Goal: Task Accomplishment & Management: Complete application form

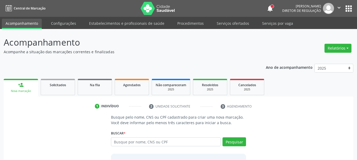
click at [133, 144] on input "text" at bounding box center [166, 142] width 110 height 9
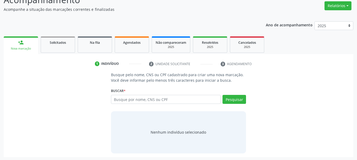
scroll to position [43, 0]
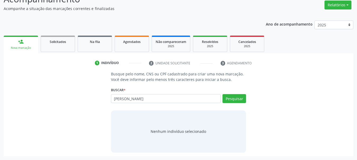
type input "[PERSON_NAME]"
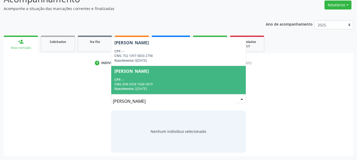
click at [141, 102] on input "[PERSON_NAME]" at bounding box center [174, 101] width 123 height 11
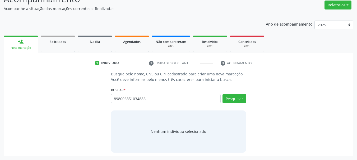
type input "898006351034886"
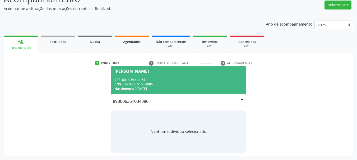
click at [163, 68] on span "[PERSON_NAME] CPF: 001.939.444-64 CNS: 898 0063 5103 4886 Nascimento: 0[DATE]" at bounding box center [178, 80] width 135 height 28
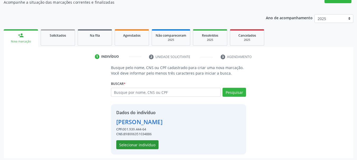
scroll to position [52, 0]
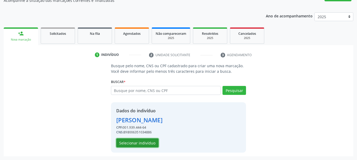
click at [143, 145] on button "Selecionar indivíduo" at bounding box center [137, 143] width 42 height 9
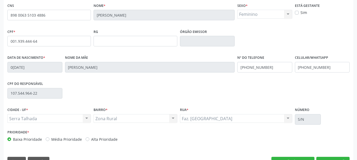
scroll to position [126, 0]
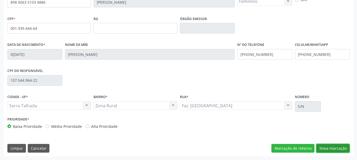
click at [336, 146] on button "Nova marcação" at bounding box center [332, 148] width 33 height 9
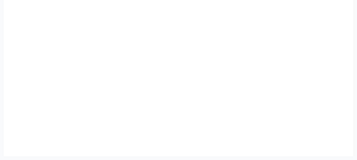
scroll to position [116, 0]
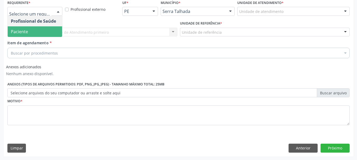
click at [29, 37] on span "Paciente" at bounding box center [35, 31] width 54 height 11
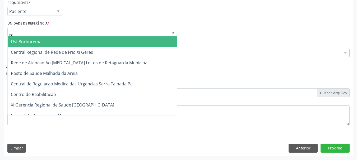
type input "rea"
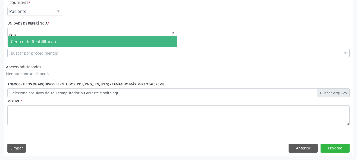
click at [31, 40] on span "Centro de Reabilitacao" at bounding box center [33, 42] width 45 height 6
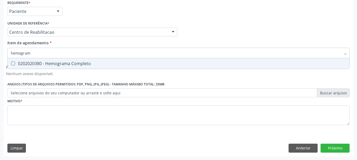
type input "hemograma"
click at [86, 62] on div "0202020380 - Hemograma Completo" at bounding box center [179, 64] width 336 height 4
checkbox Completo "true"
click at [81, 49] on input "hemograma" at bounding box center [176, 53] width 330 height 11
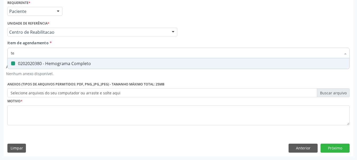
type input "tem"
checkbox Completo "false"
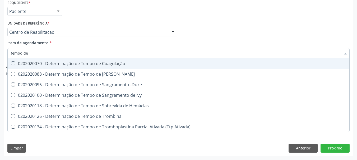
type input "tempo de s"
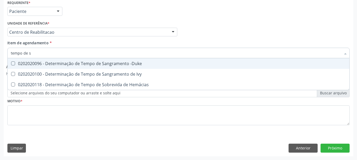
click at [87, 66] on div "0202020096 - Determinação de Tempo de Sangramento -Duke" at bounding box center [179, 64] width 336 height 4
checkbox -Duke "true"
type input "tempo de"
checkbox -Duke "false"
checkbox Hemácias "true"
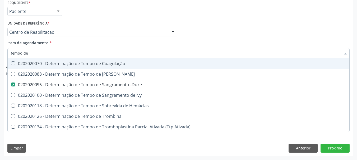
type input "tempo de c"
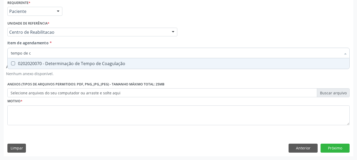
drag, startPoint x: 91, startPoint y: 57, endPoint x: 85, endPoint y: 68, distance: 12.3
click at [91, 57] on input "tempo de c" at bounding box center [176, 53] width 330 height 11
click at [85, 68] on span "0202020070 - Determinação de Tempo de Coagulação" at bounding box center [179, 63] width 342 height 11
checkbox Coagulação "true"
click at [65, 55] on input "tempo de c" at bounding box center [176, 53] width 330 height 11
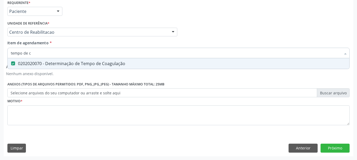
click at [65, 55] on input "tempo de c" at bounding box center [176, 53] width 330 height 11
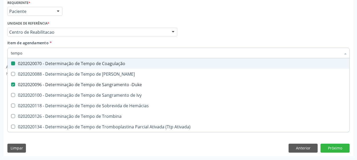
type input "tempo"
checkbox Coagulação "false"
checkbox -Duke "false"
type input "t"
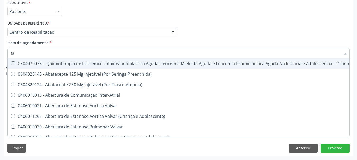
type input "tap"
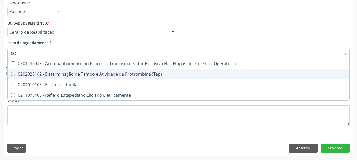
click at [84, 75] on div "0202020142 - Determinação de Tempo e Atividade da Protrombina (Tap)" at bounding box center [179, 74] width 336 height 4
checkbox \(Tap\) "true"
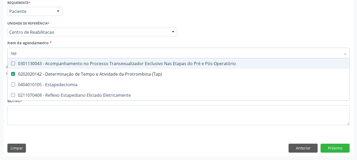
click at [68, 56] on input "tap" at bounding box center [176, 53] width 330 height 11
type input "ur"
checkbox \(Tap\) "false"
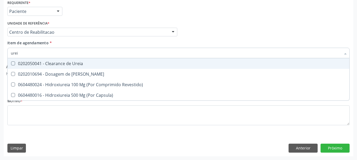
type input "ureia"
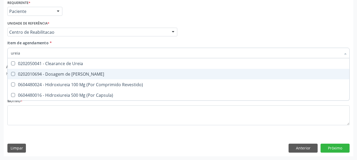
click at [60, 75] on div "0202010694 - Dosagem de [PERSON_NAME]" at bounding box center [179, 74] width 336 height 4
checkbox Ureia "true"
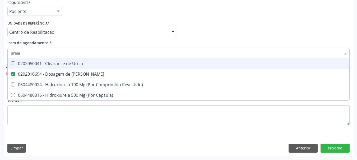
click at [60, 50] on input "ureia" at bounding box center [176, 53] width 330 height 11
type input "cr"
checkbox Ureia "false"
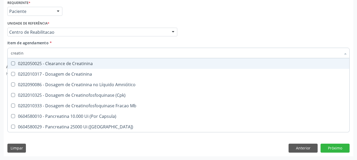
type input "creatini"
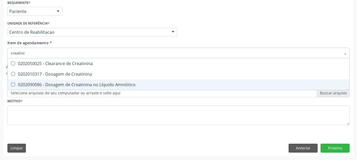
click at [60, 80] on span "0202090086 - Dosagem de Creatinina no Líquido Amniótico" at bounding box center [179, 85] width 342 height 11
click at [59, 88] on span "0202090086 - Dosagem de Creatinina no Líquido Amniótico" at bounding box center [179, 85] width 342 height 11
checkbox Amniótico "false"
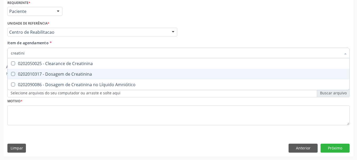
click at [59, 75] on div "0202010317 - Dosagem de Creatinina" at bounding box center [179, 74] width 336 height 4
checkbox Creatinina "true"
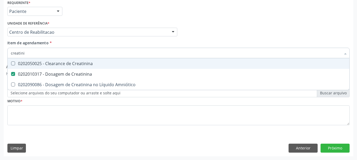
click at [58, 52] on input "creatini" at bounding box center [176, 53] width 330 height 11
type input "gl"
checkbox Creatinina "false"
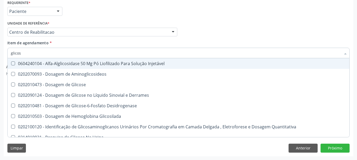
type input "glicose"
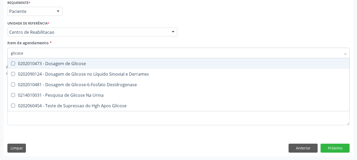
click at [55, 66] on div "0202010473 - Dosagem de Glicose" at bounding box center [179, 64] width 336 height 4
checkbox Glicose "true"
click at [59, 55] on input "glicose" at bounding box center [176, 53] width 330 height 11
type input "a"
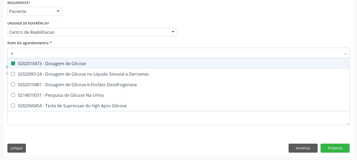
checkbox Glicose "false"
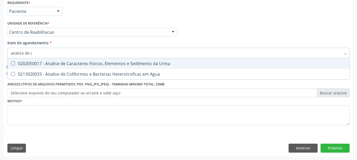
type input "analise de ca"
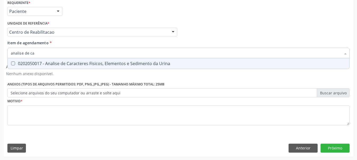
click at [56, 66] on div "0202050017 - Analise de Caracteres Fisicos, Elementos e Sedimento da Urina" at bounding box center [179, 64] width 336 height 4
checkbox Urina "true"
click at [62, 50] on input "analise de ca" at bounding box center [176, 53] width 330 height 11
type input "analise de"
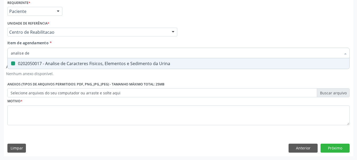
checkbox Urina "false"
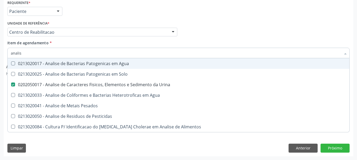
type input "anali"
checkbox Urina "false"
checkbox Pesados "true"
type input "a"
checkbox Pesados "false"
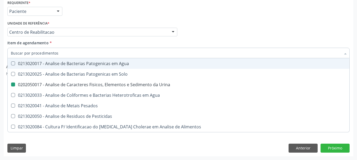
checkbox Pesticidas "false"
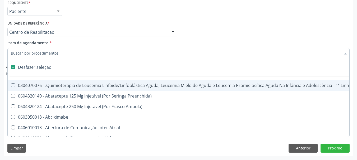
click at [201, 8] on div "Requerente * Paciente Profissional de Saúde Paciente Nenhum resultado encontrad…" at bounding box center [178, 9] width 345 height 21
checkbox Preenchida\) "true"
checkbox Ampola\)\ "true"
checkbox Abciximabe "true"
checkbox Inter-Atrial "true"
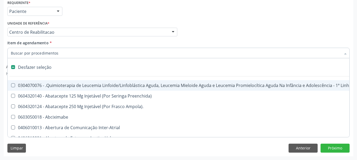
checkbox Valvar "true"
checkbox Adolescente\) "true"
checkbox Valvar "true"
checkbox Adolescente\) "true"
checkbox Urina "false"
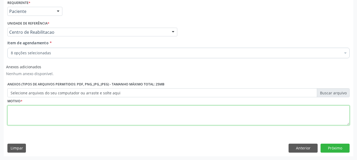
click at [47, 115] on textarea at bounding box center [178, 116] width 342 height 20
type textarea "s"
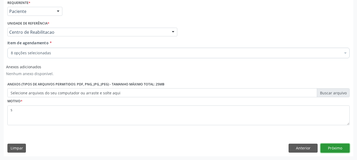
click at [328, 151] on button "Próximo" at bounding box center [335, 148] width 29 height 9
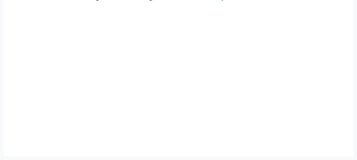
scroll to position [108, 0]
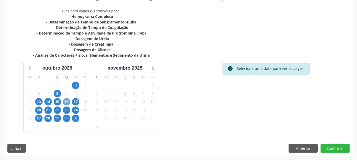
click at [65, 100] on span "16" at bounding box center [66, 101] width 7 height 7
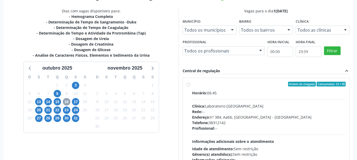
scroll to position [26, 0]
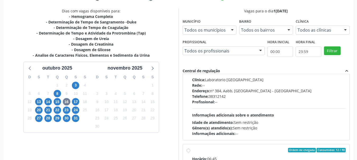
drag, startPoint x: 232, startPoint y: 122, endPoint x: 246, endPoint y: 87, distance: 38.1
click at [232, 122] on span "Idade de atendimento:" at bounding box center [213, 122] width 42 height 5
radio input "true"
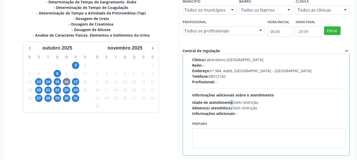
scroll to position [155, 0]
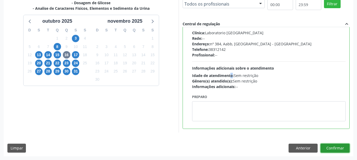
click at [341, 149] on button "Confirmar" at bounding box center [335, 148] width 29 height 9
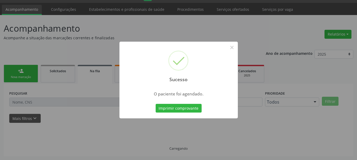
scroll to position [14, 0]
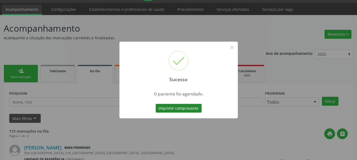
click at [171, 109] on button "Imprimir comprovante" at bounding box center [179, 108] width 46 height 9
